Goal: Transaction & Acquisition: Book appointment/travel/reservation

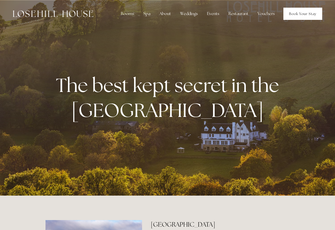
click at [294, 14] on link "Book Your Stay" at bounding box center [302, 14] width 39 height 12
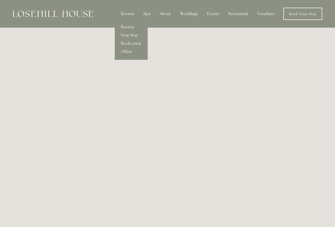
click at [126, 42] on link "Book a stay" at bounding box center [131, 43] width 33 height 8
